Goal: Find contact information: Find contact information

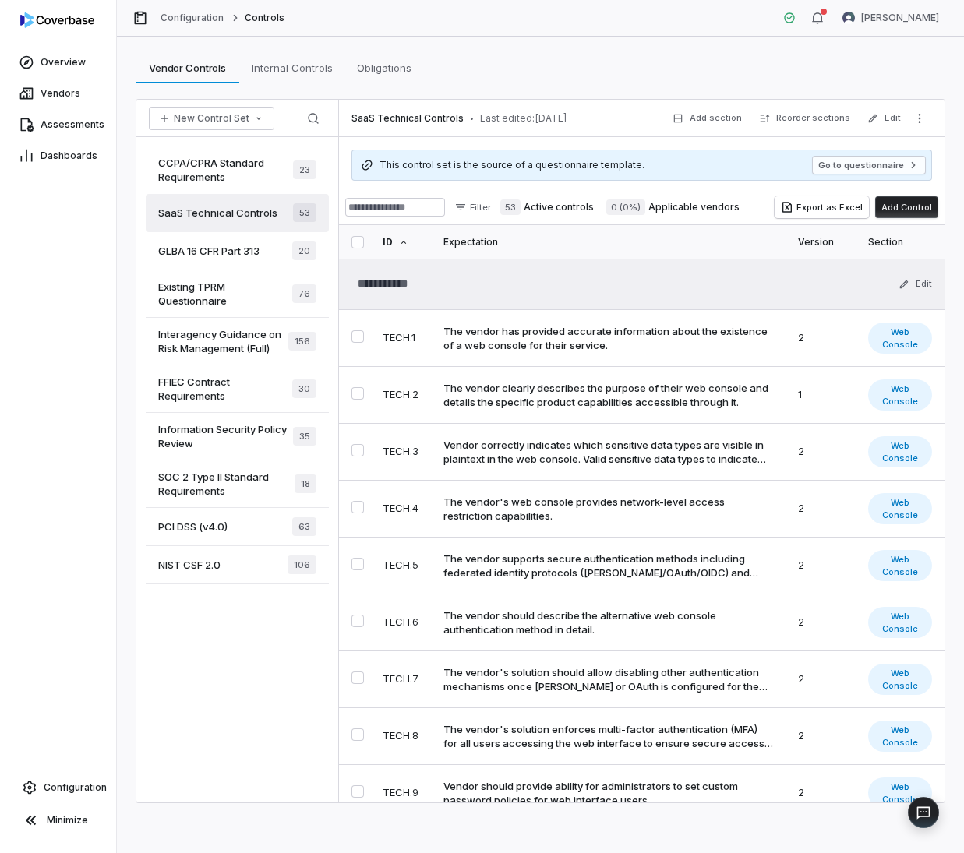
scroll to position [428, 0]
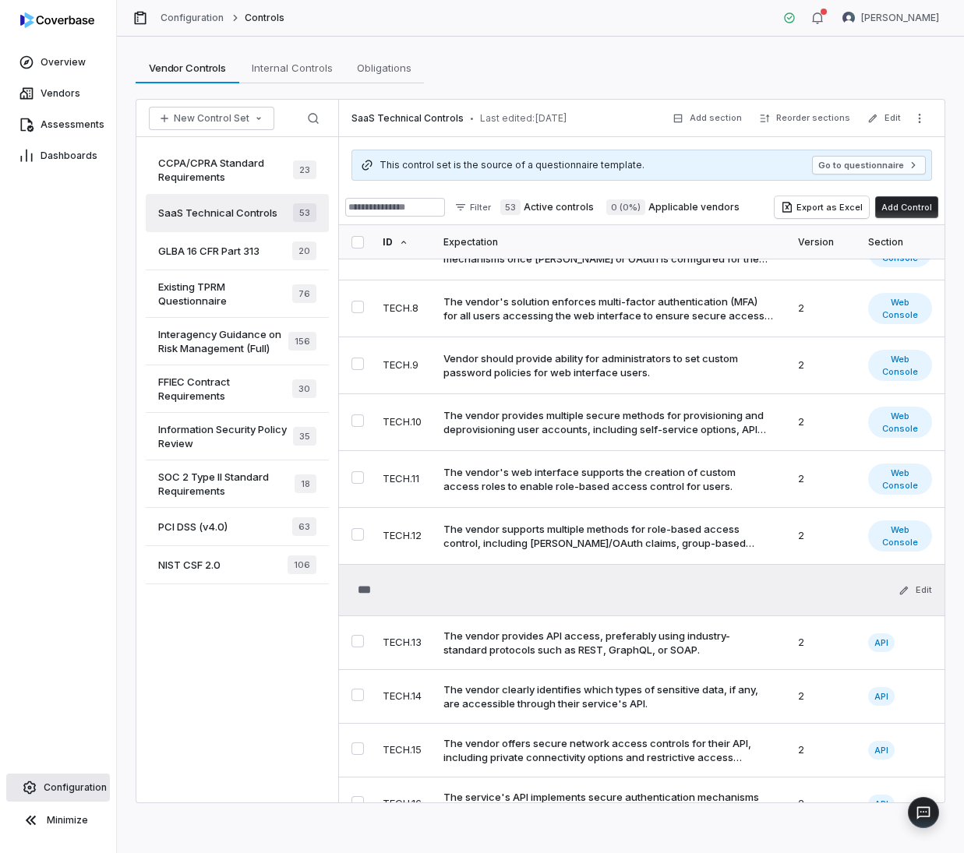
click at [94, 786] on span "Configuration" at bounding box center [75, 788] width 63 height 12
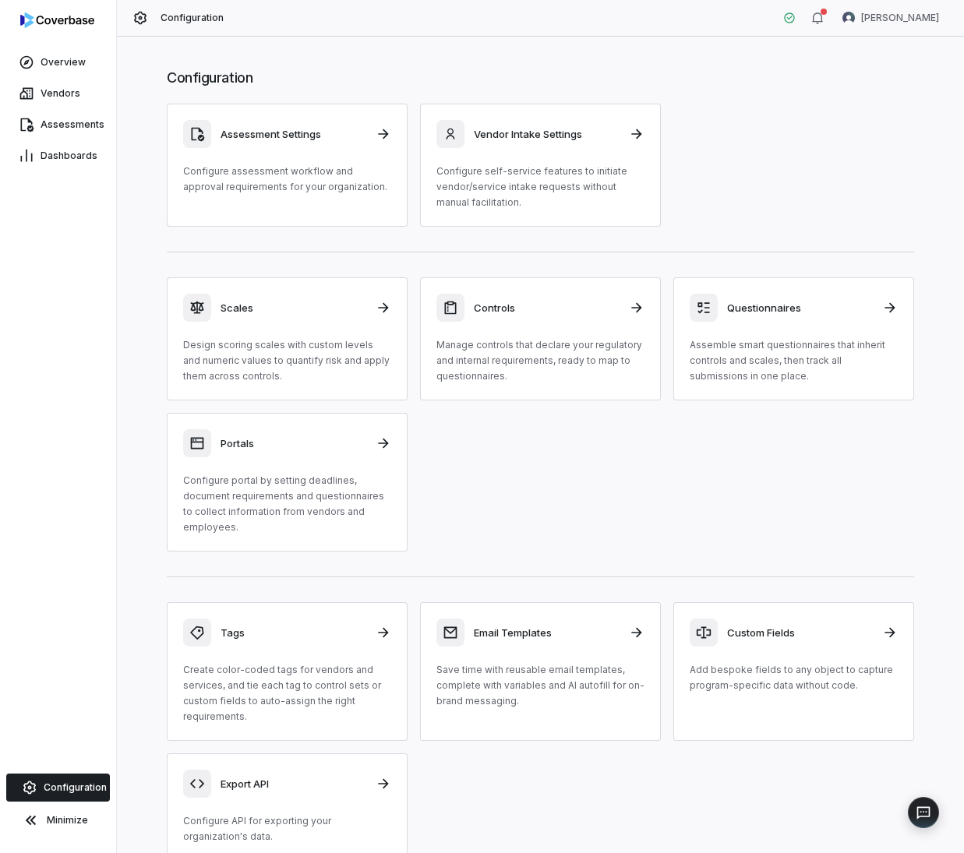
click at [901, 26] on html "Overview Vendors Assessments Dashboards Configuration Minimize Configuration [P…" at bounding box center [482, 426] width 964 height 853
click at [871, 83] on div "Organization" at bounding box center [882, 80] width 119 height 25
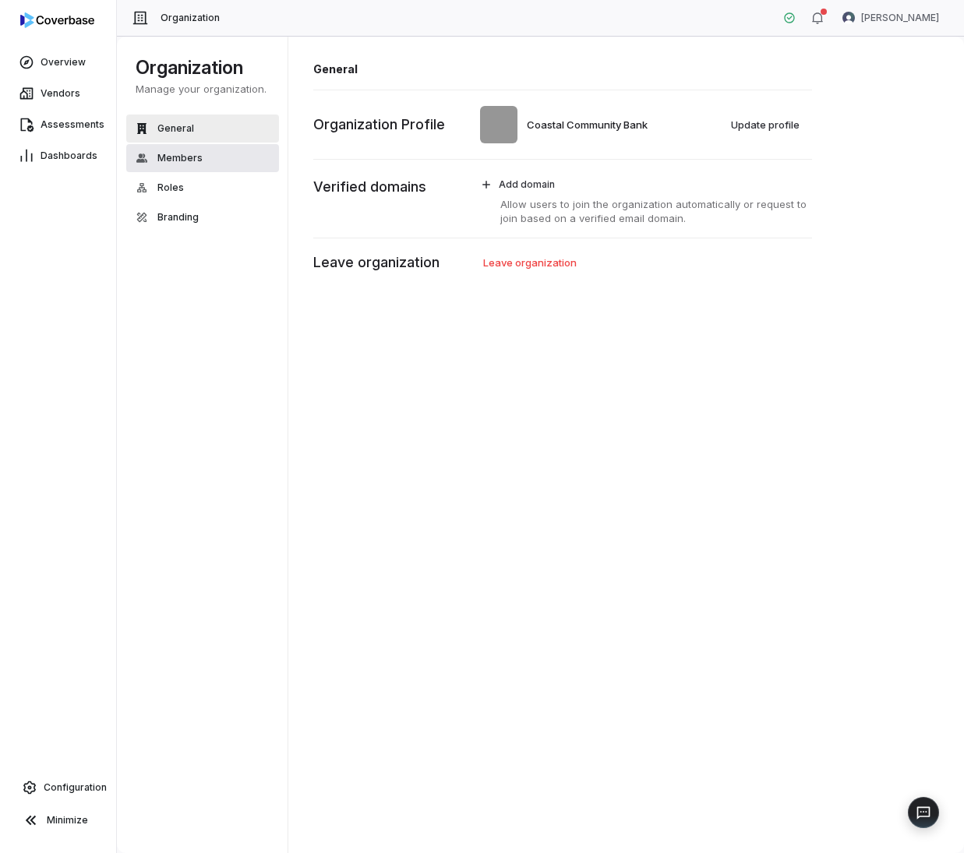
click at [169, 153] on span "Members" at bounding box center [179, 158] width 45 height 12
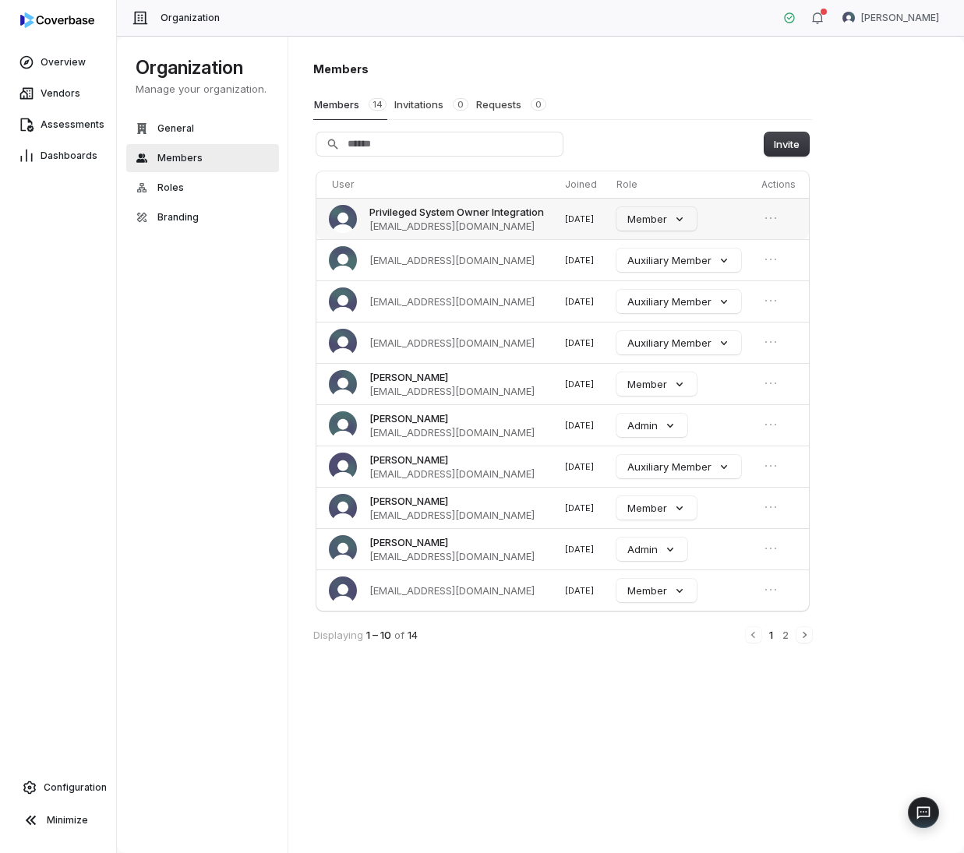
drag, startPoint x: 366, startPoint y: 228, endPoint x: 542, endPoint y: 229, distance: 176.9
click at [542, 229] on span "Privileged System Owner Integration [EMAIL_ADDRESS][DOMAIN_NAME]" at bounding box center [436, 219] width 215 height 28
copy span "[EMAIL_ADDRESS][DOMAIN_NAME]"
click at [209, 430] on div "Organization Manage your organization. General Members Roles Branding" at bounding box center [206, 445] width 178 height 817
